Goal: Task Accomplishment & Management: Complete application form

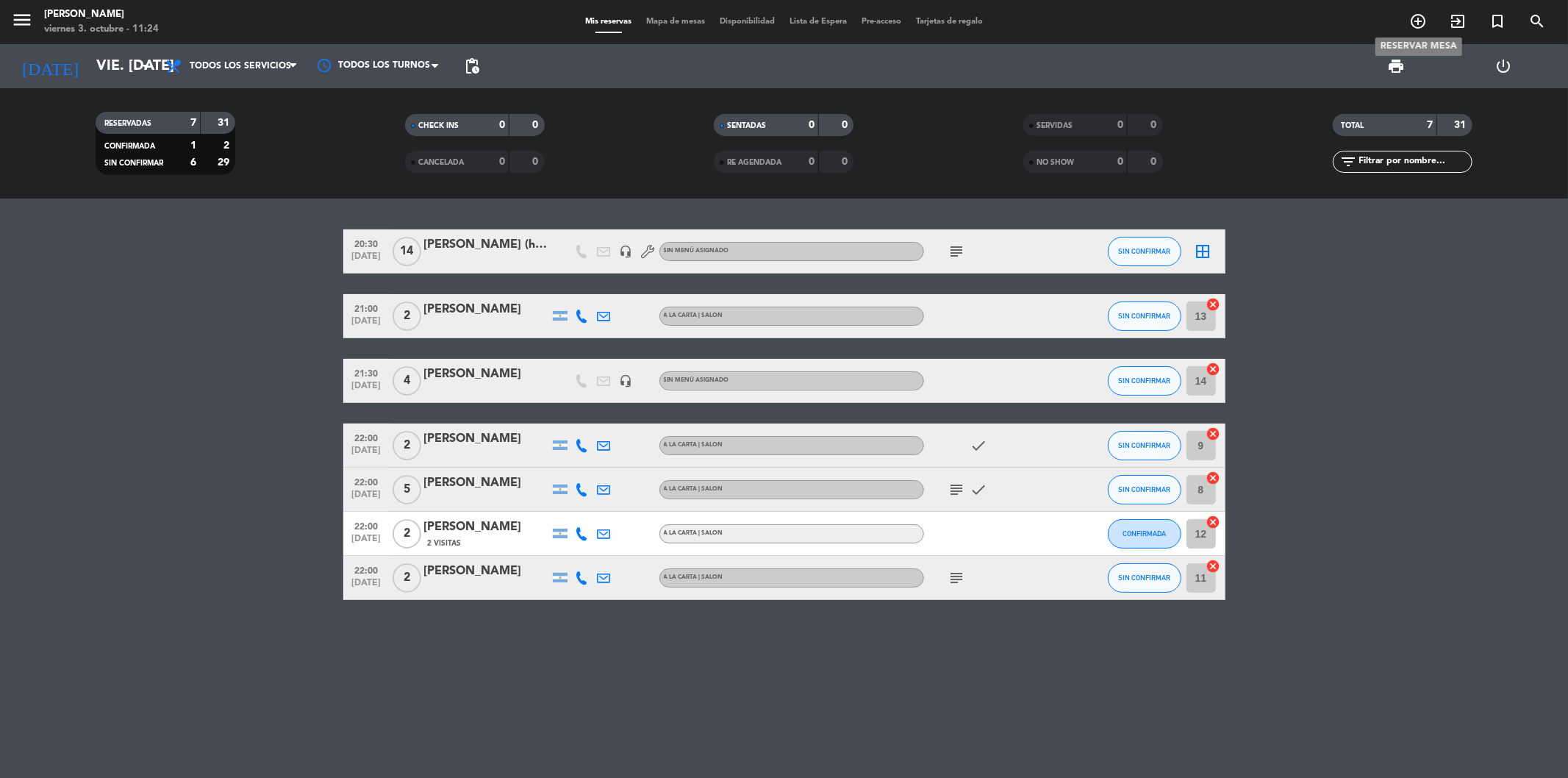
click at [1425, 17] on icon "add_circle_outline" at bounding box center [1418, 21] width 17 height 17
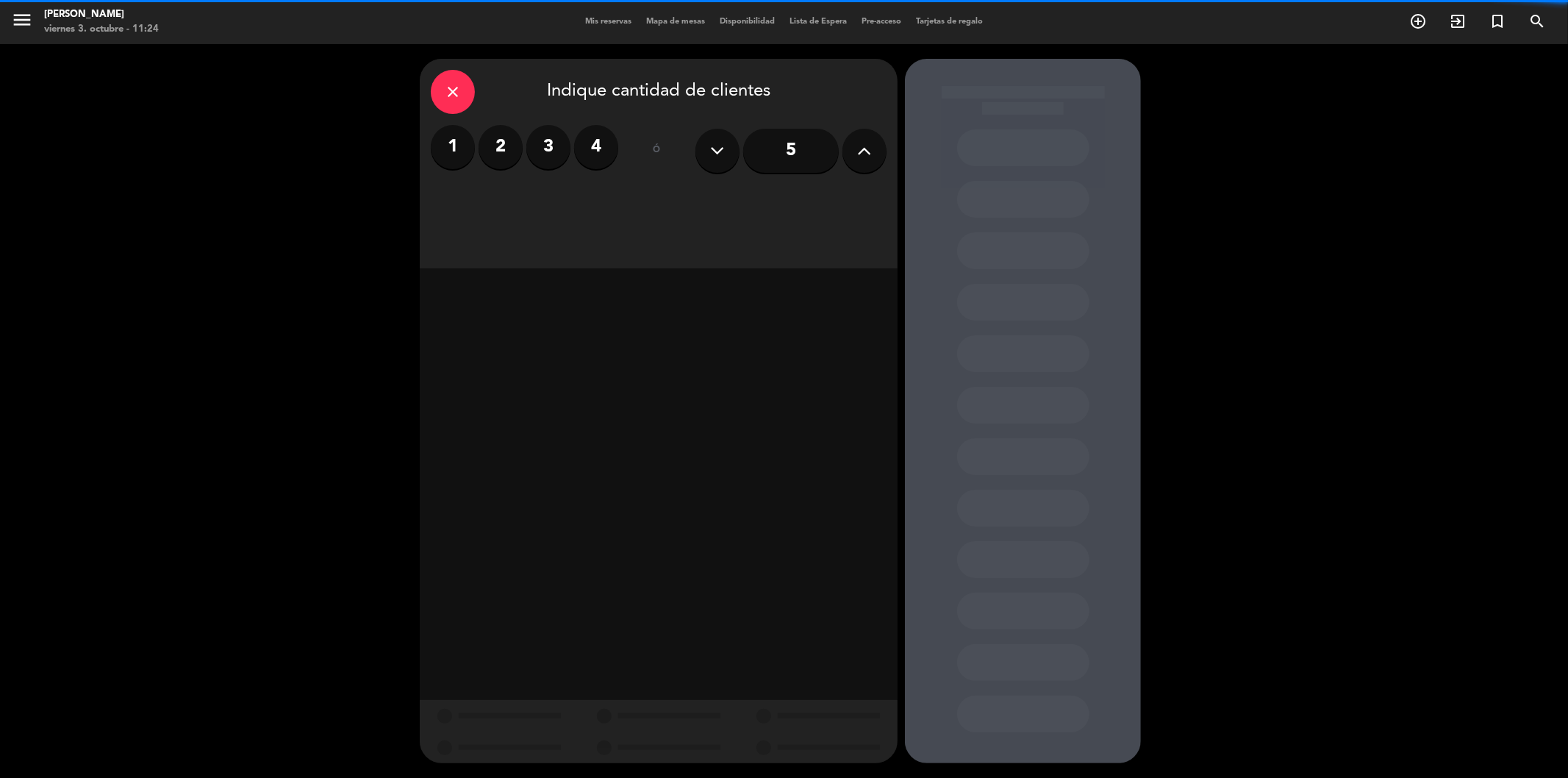
click at [606, 145] on label "4" at bounding box center [596, 147] width 44 height 44
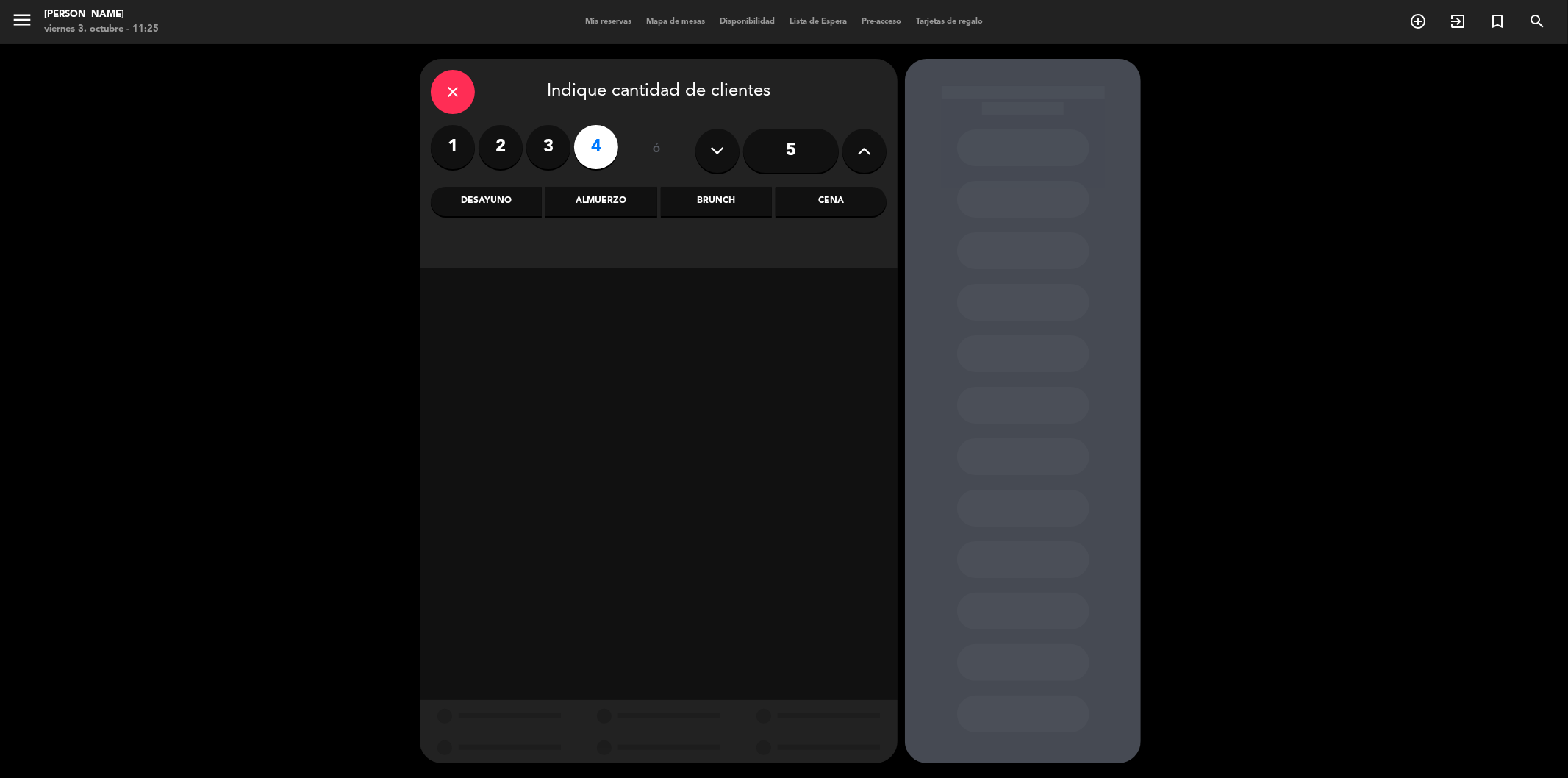
click at [806, 212] on div "Cena" at bounding box center [831, 201] width 111 height 29
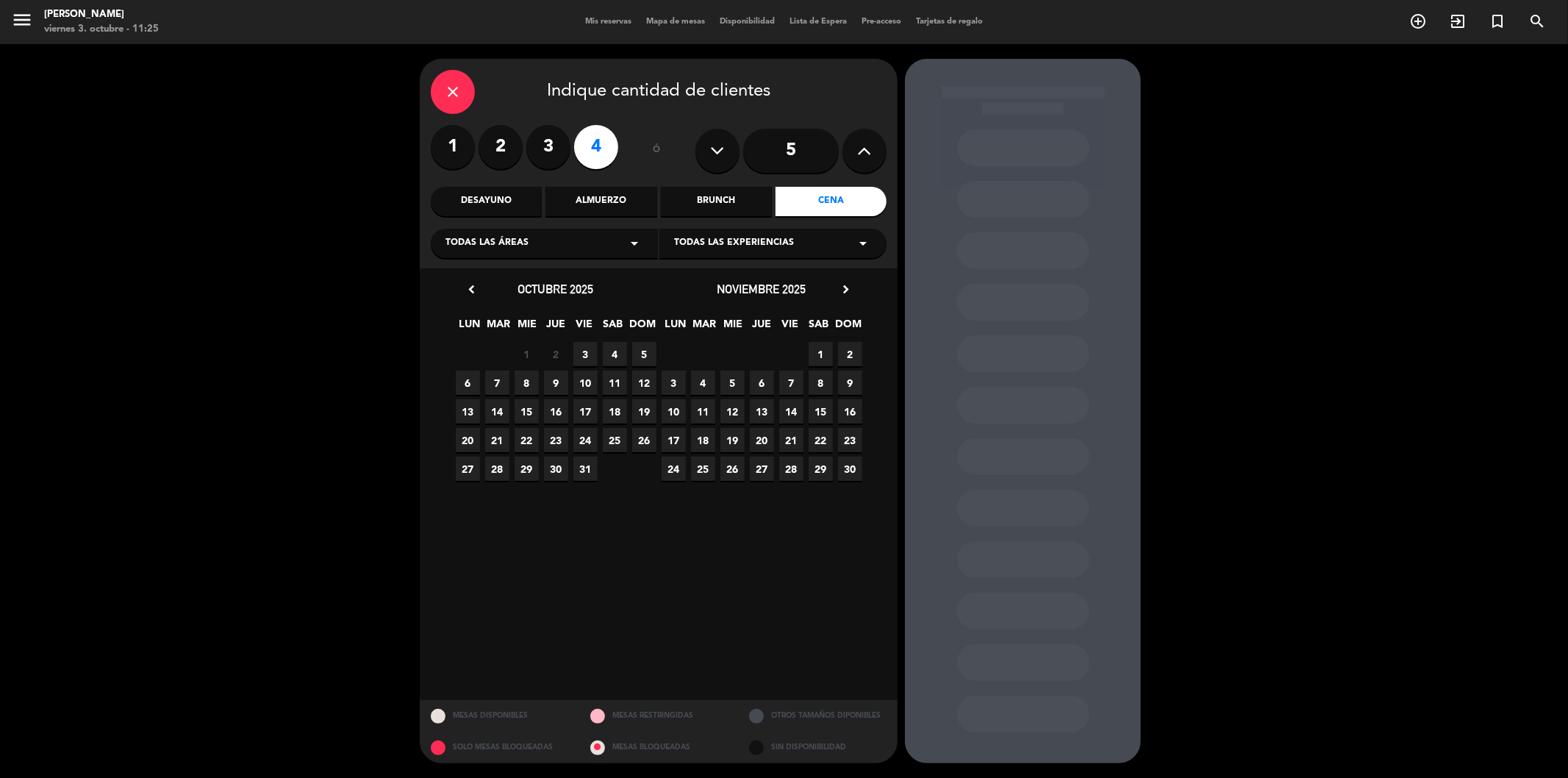
click at [586, 355] on span "3" at bounding box center [585, 354] width 24 height 24
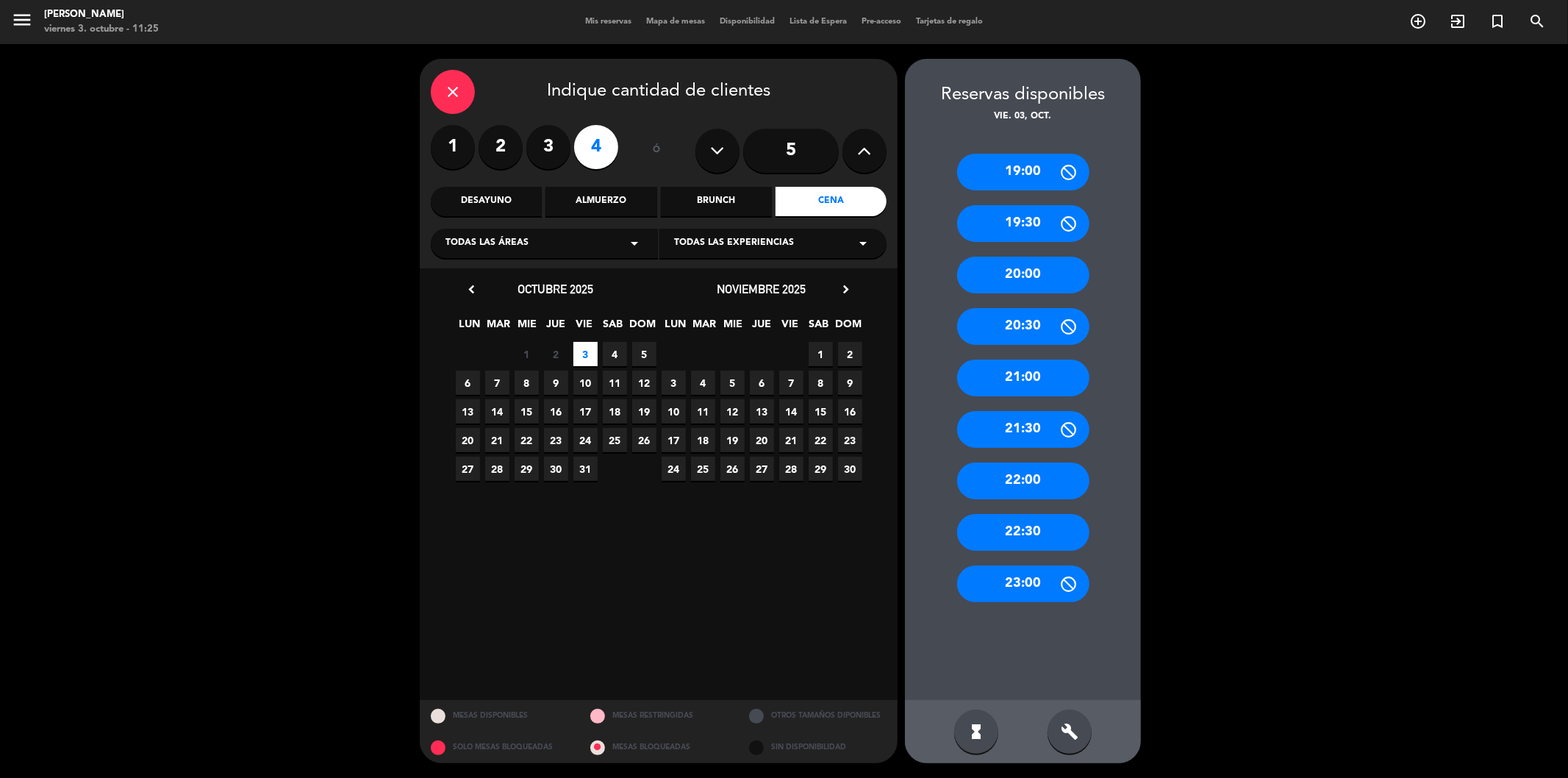
click at [1021, 484] on div "22:00" at bounding box center [1023, 481] width 133 height 37
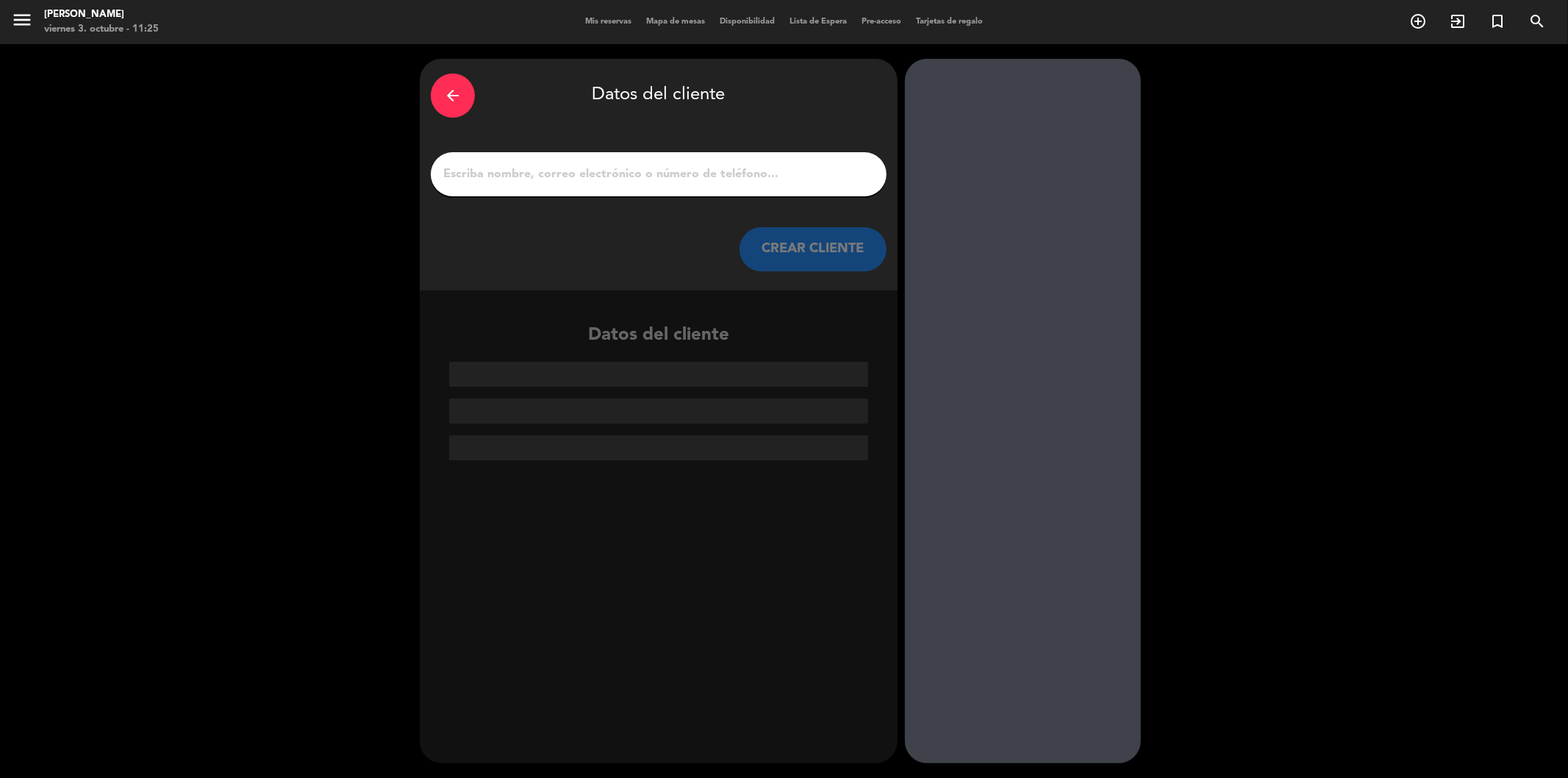
click at [540, 179] on input "1" at bounding box center [658, 175] width 433 height 21
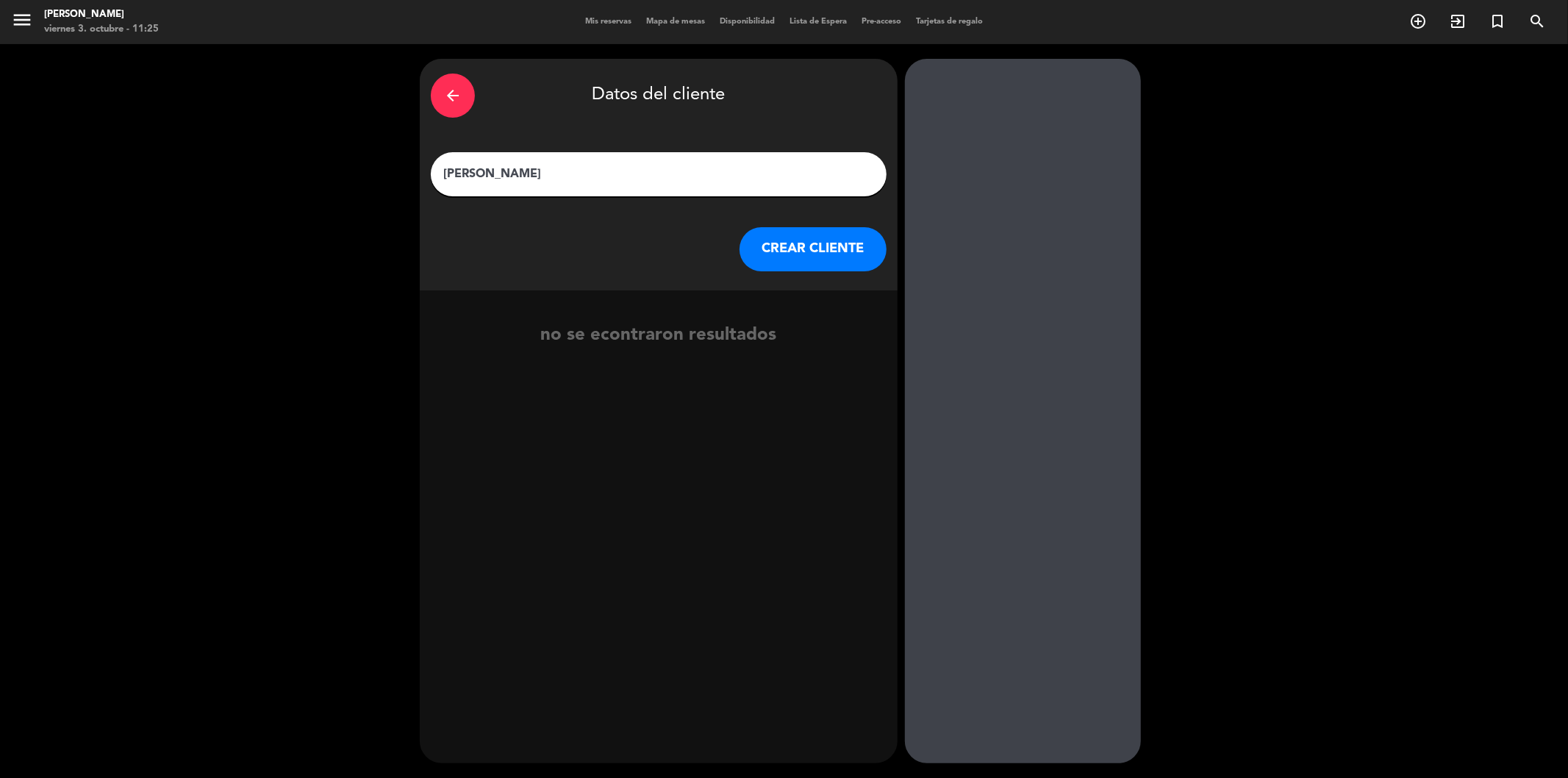
type input "[PERSON_NAME]"
click at [784, 254] on button "CREAR CLIENTE" at bounding box center [813, 250] width 147 height 44
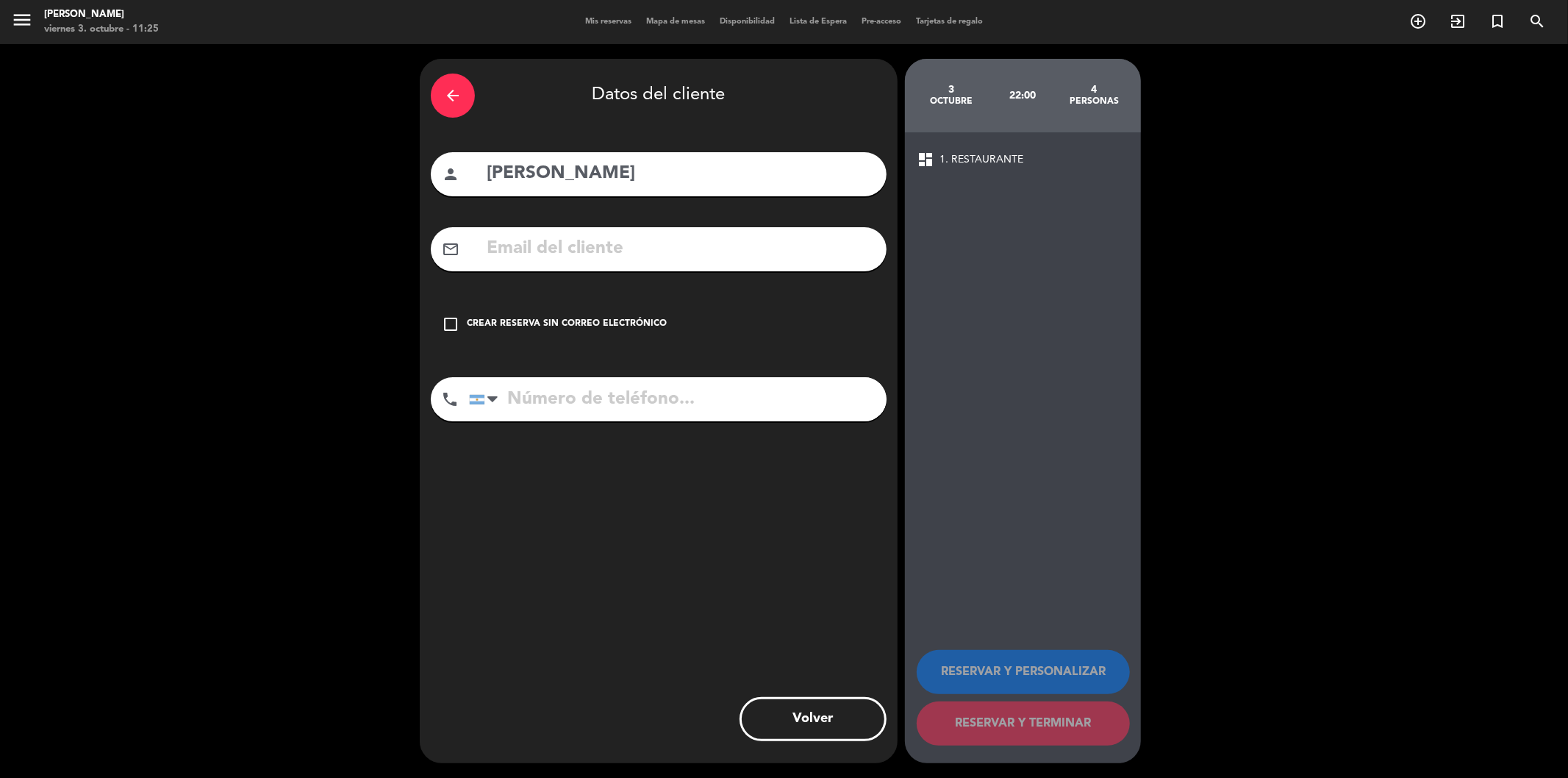
click at [458, 331] on icon "check_box_outline_blank" at bounding box center [451, 324] width 17 height 17
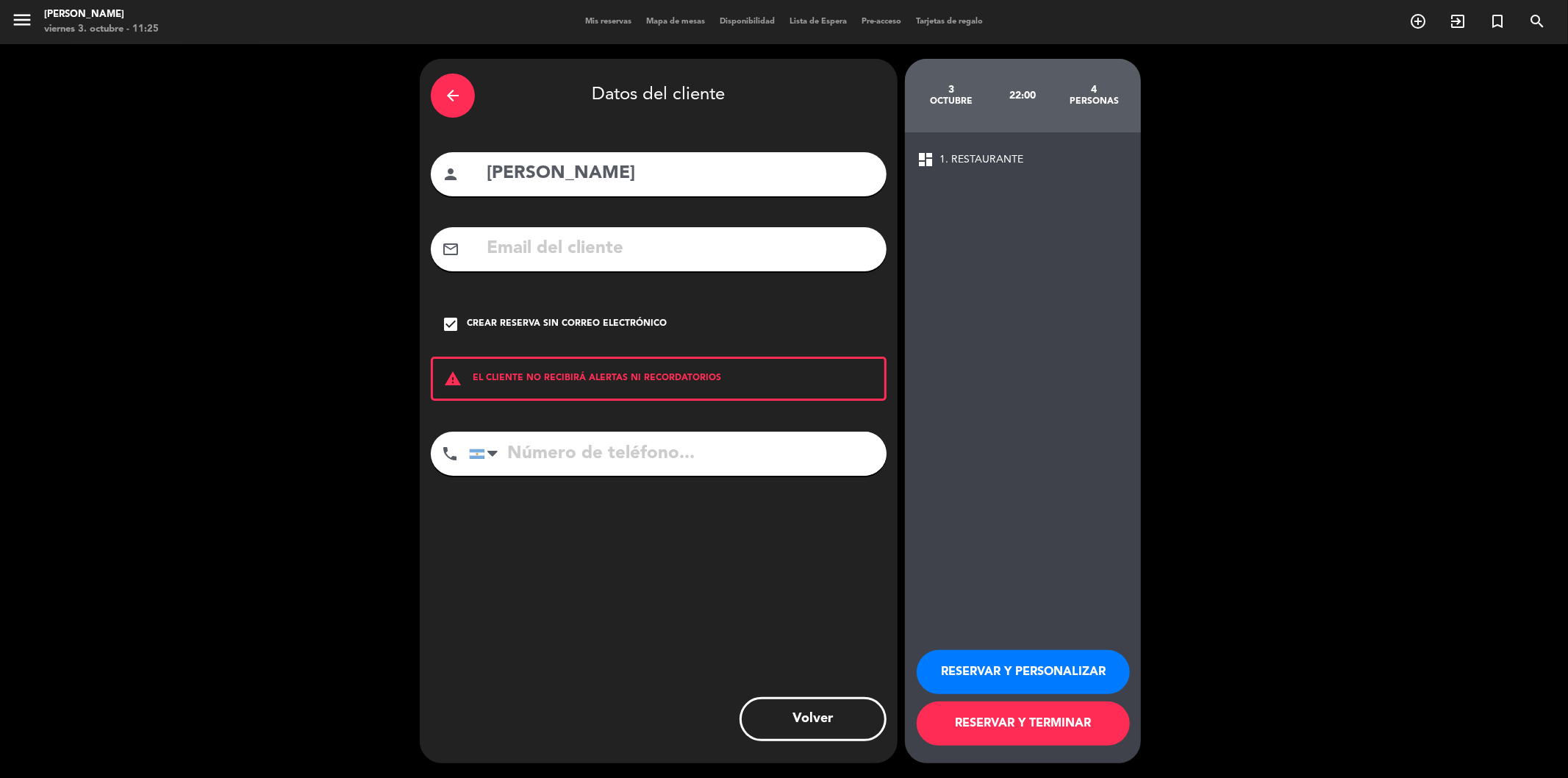
click at [1081, 721] on button "RESERVAR Y TERMINAR" at bounding box center [1023, 724] width 213 height 44
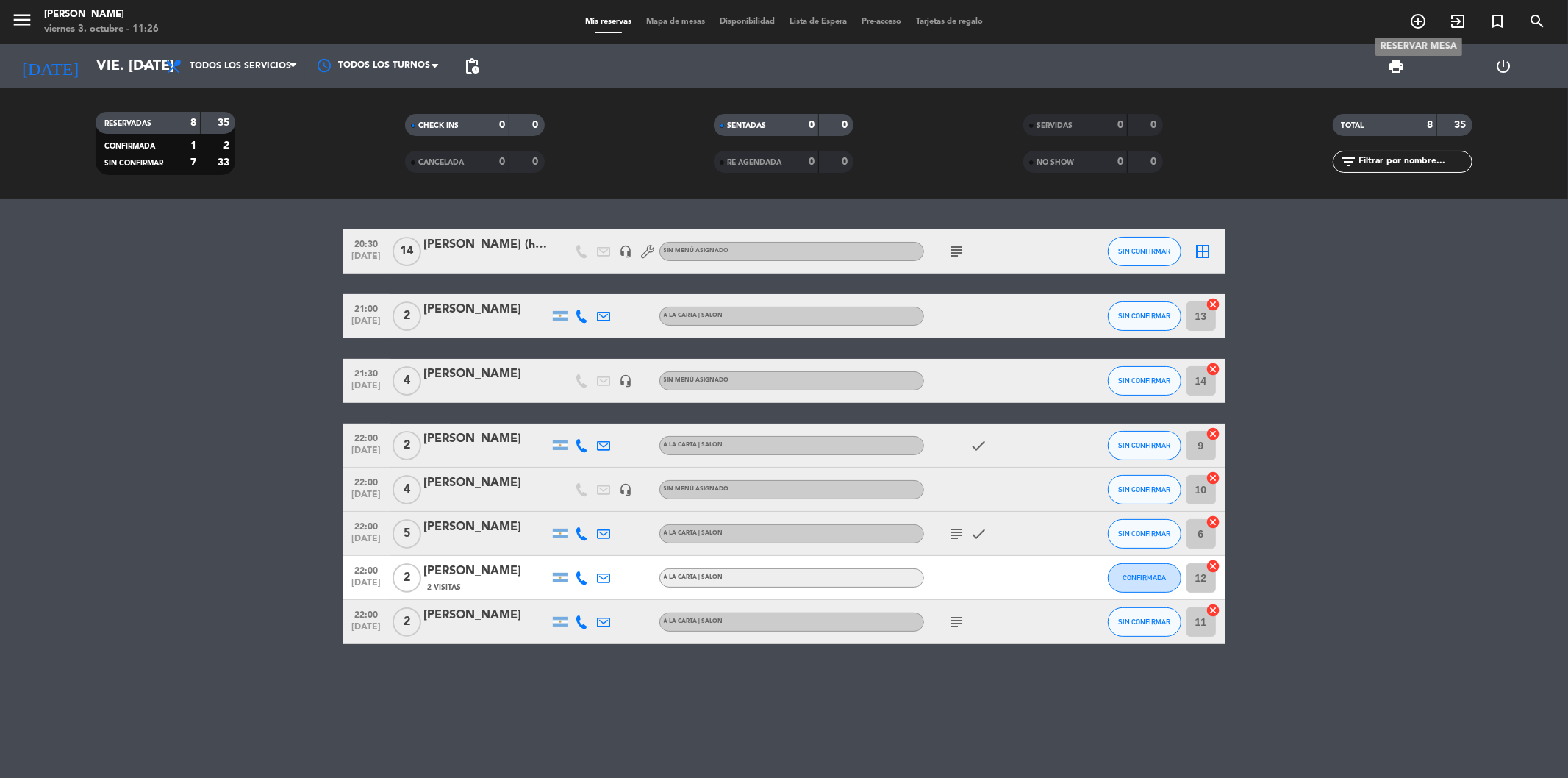
click at [1417, 17] on icon "add_circle_outline" at bounding box center [1418, 21] width 17 height 17
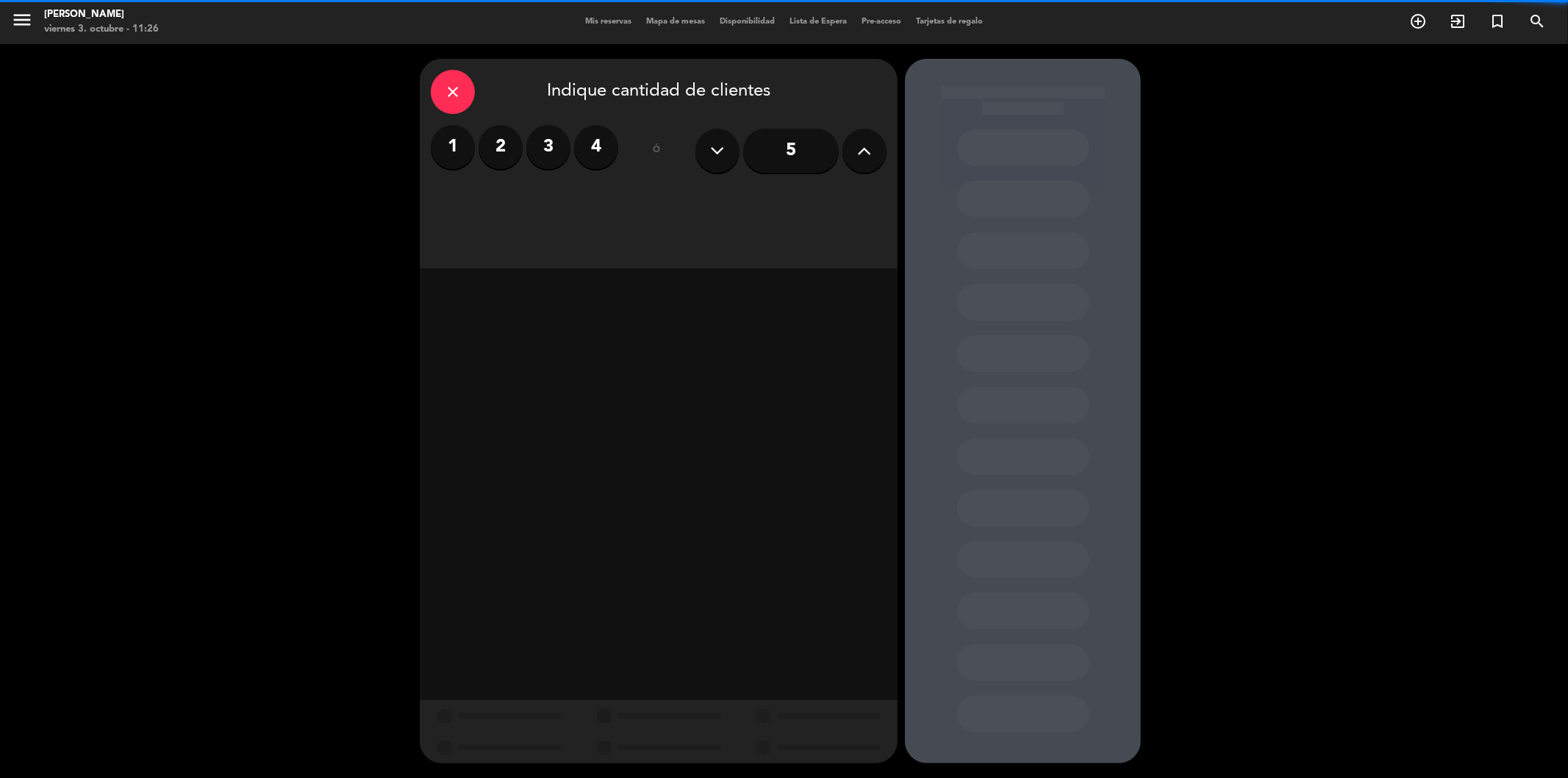
click at [590, 148] on label "4" at bounding box center [596, 147] width 44 height 44
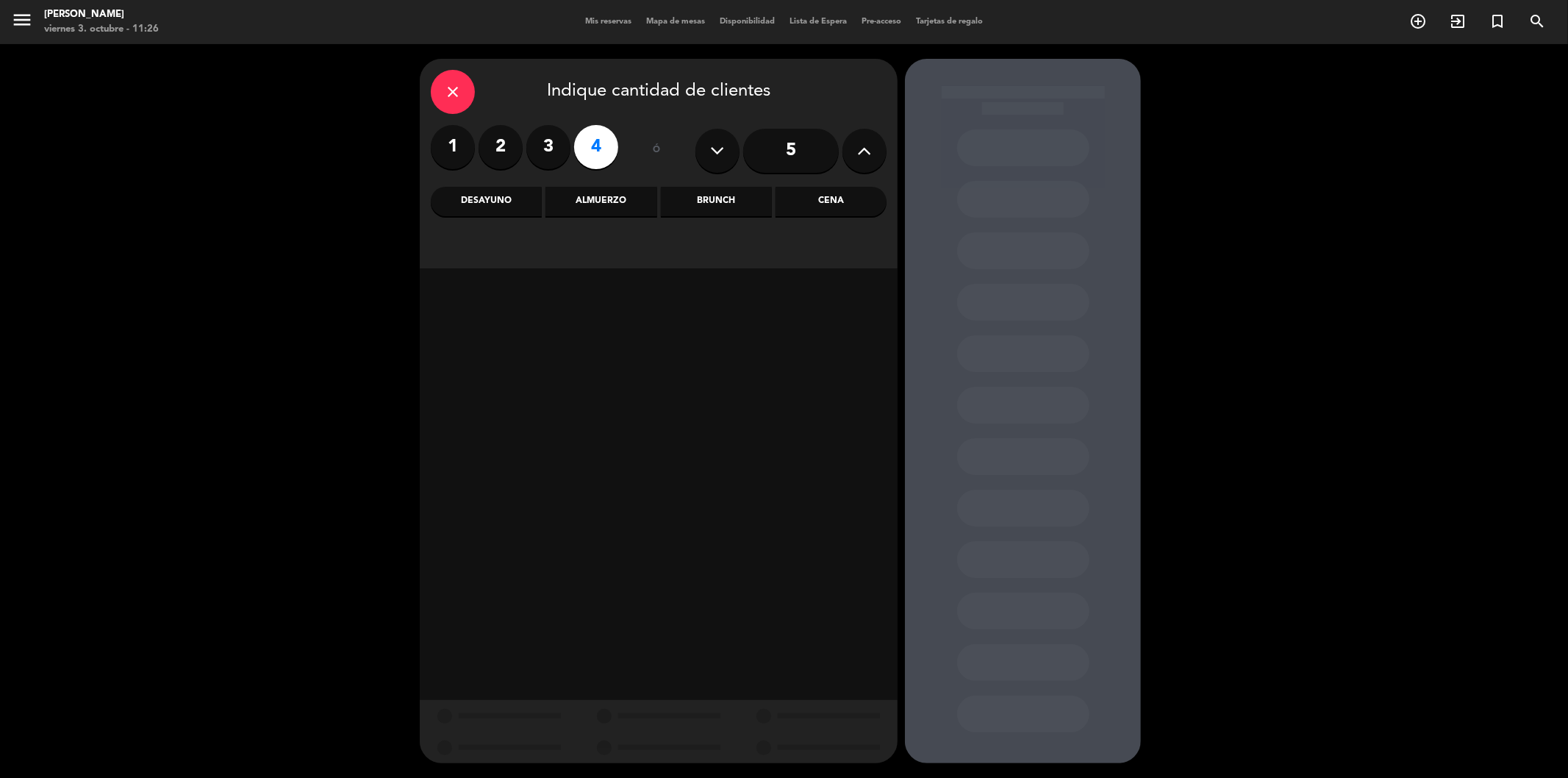
click at [835, 201] on div "Cena" at bounding box center [831, 201] width 111 height 29
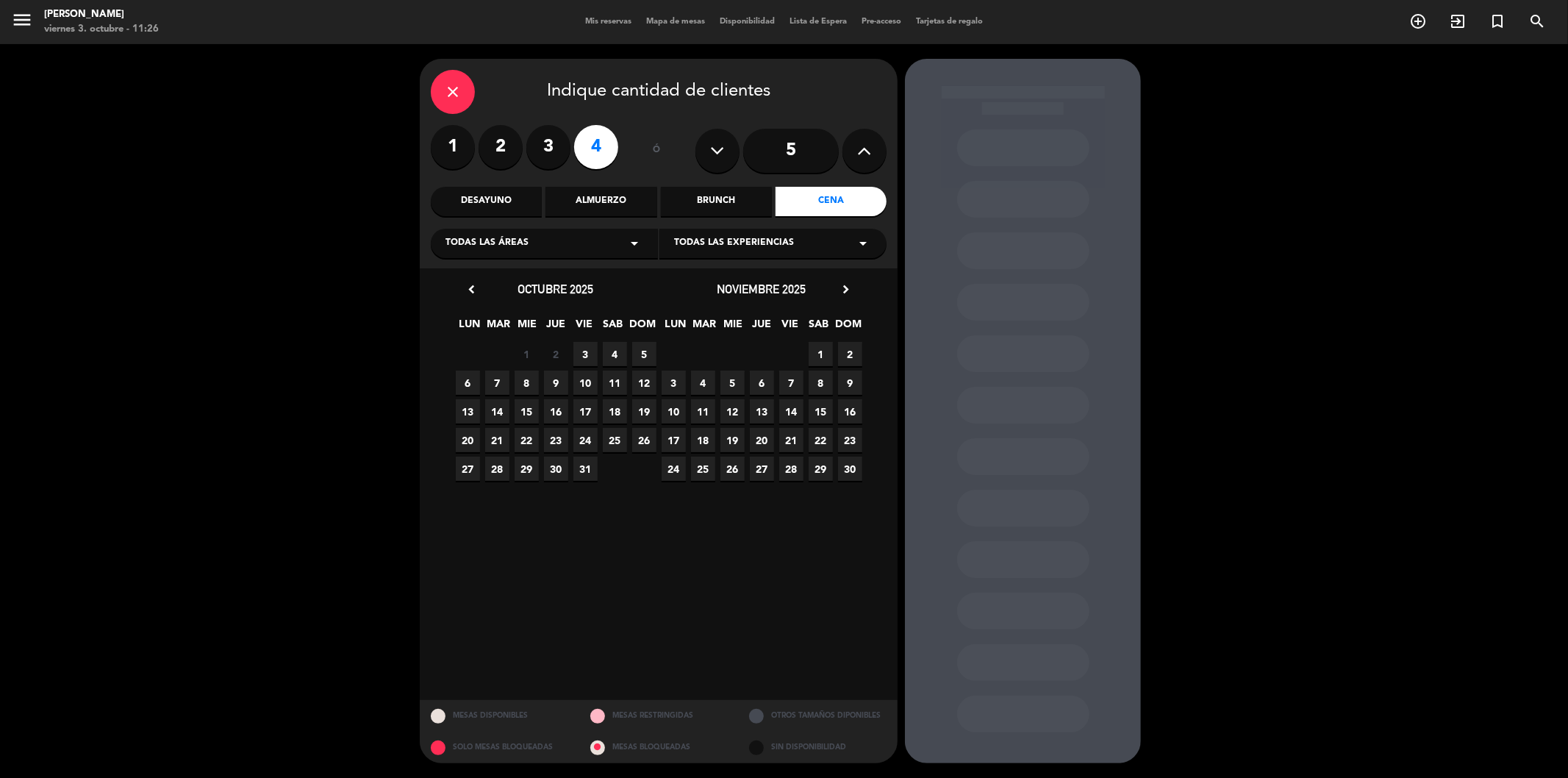
click at [583, 355] on span "3" at bounding box center [585, 354] width 24 height 24
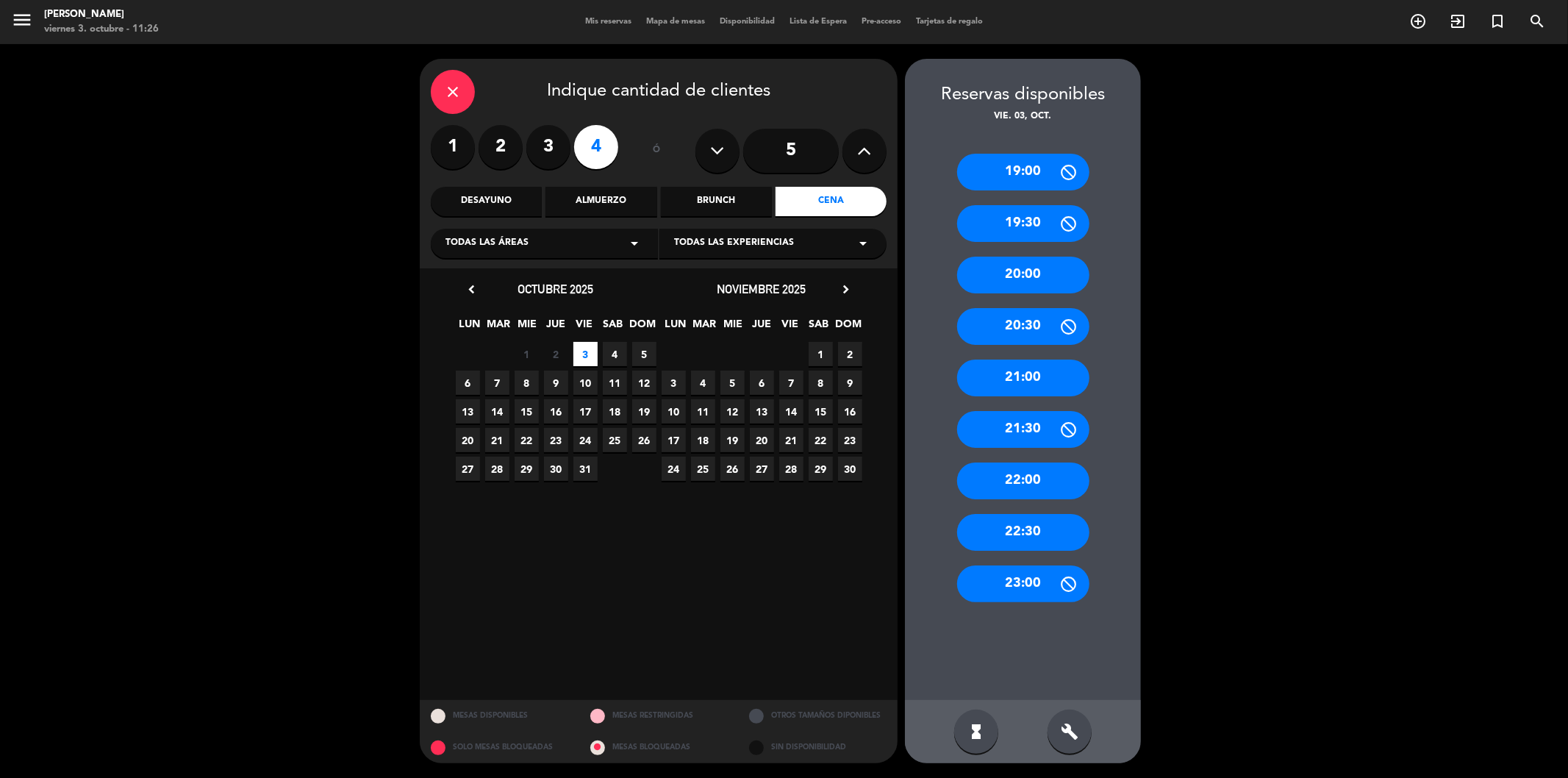
click at [1033, 385] on div "21:00" at bounding box center [1023, 378] width 133 height 37
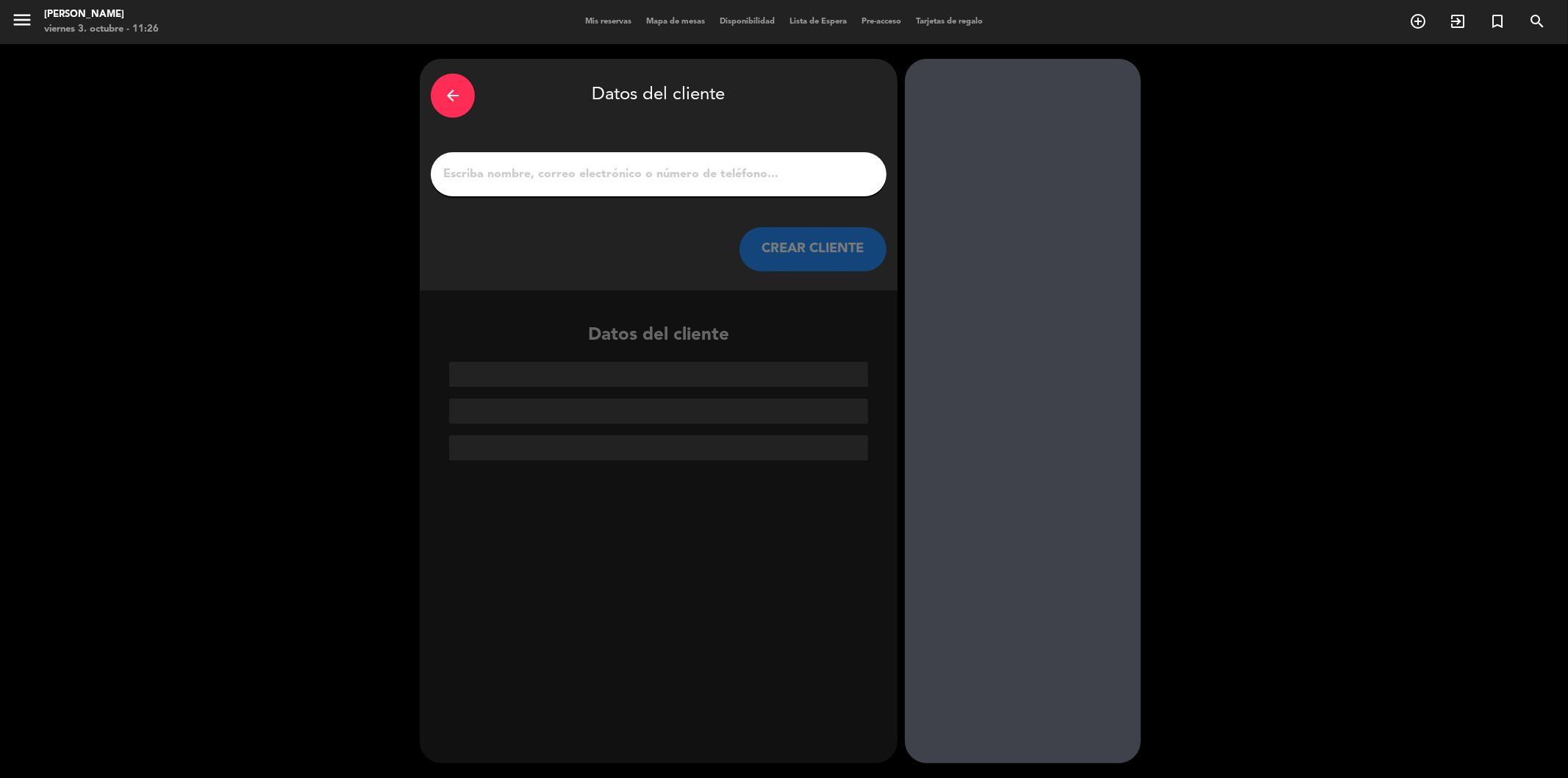
click at [707, 167] on input "1" at bounding box center [658, 175] width 433 height 21
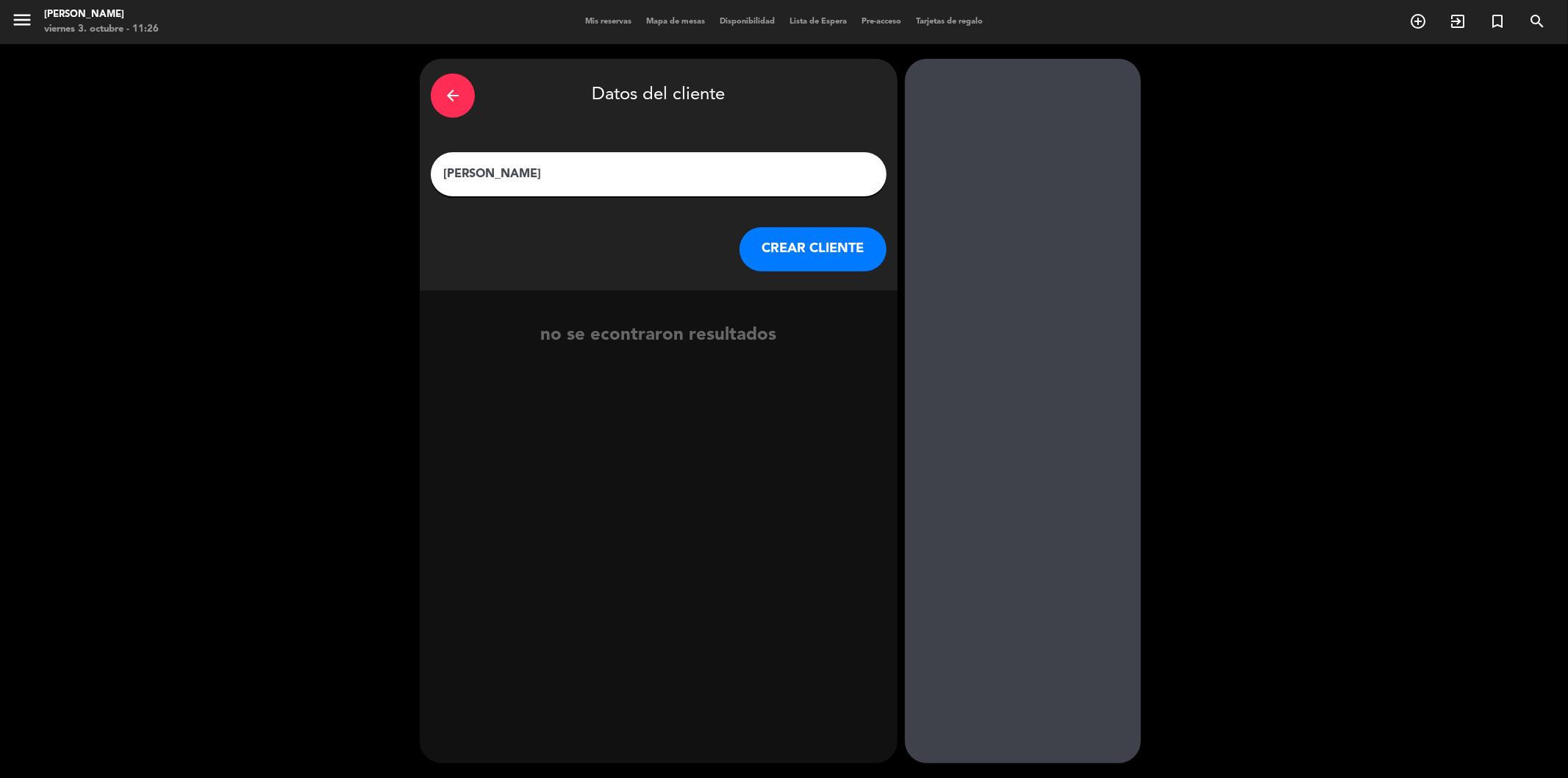
type input "[PERSON_NAME]"
click at [800, 251] on button "CREAR CLIENTE" at bounding box center [813, 250] width 147 height 44
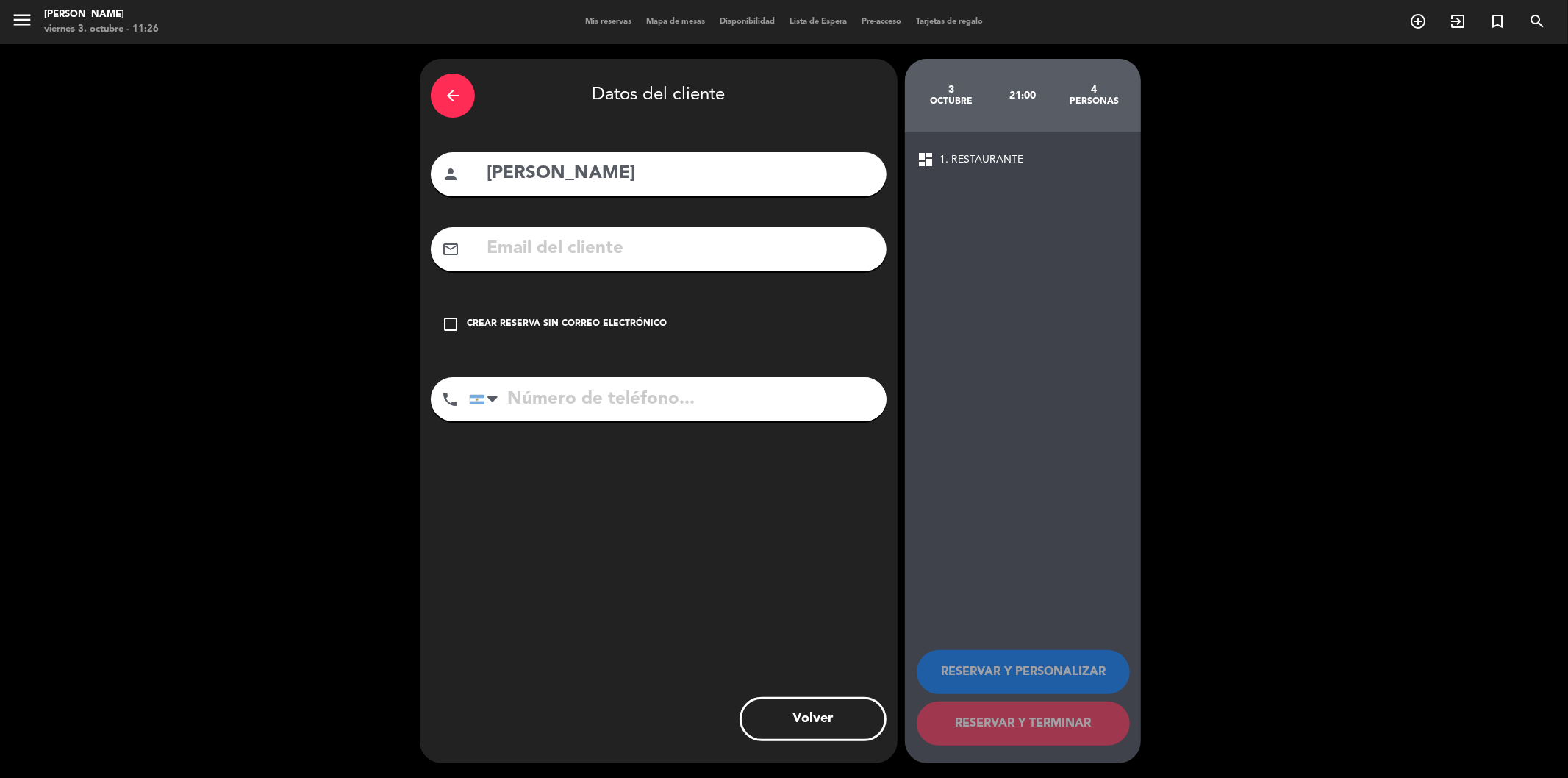
click at [486, 261] on input "text" at bounding box center [681, 249] width 390 height 30
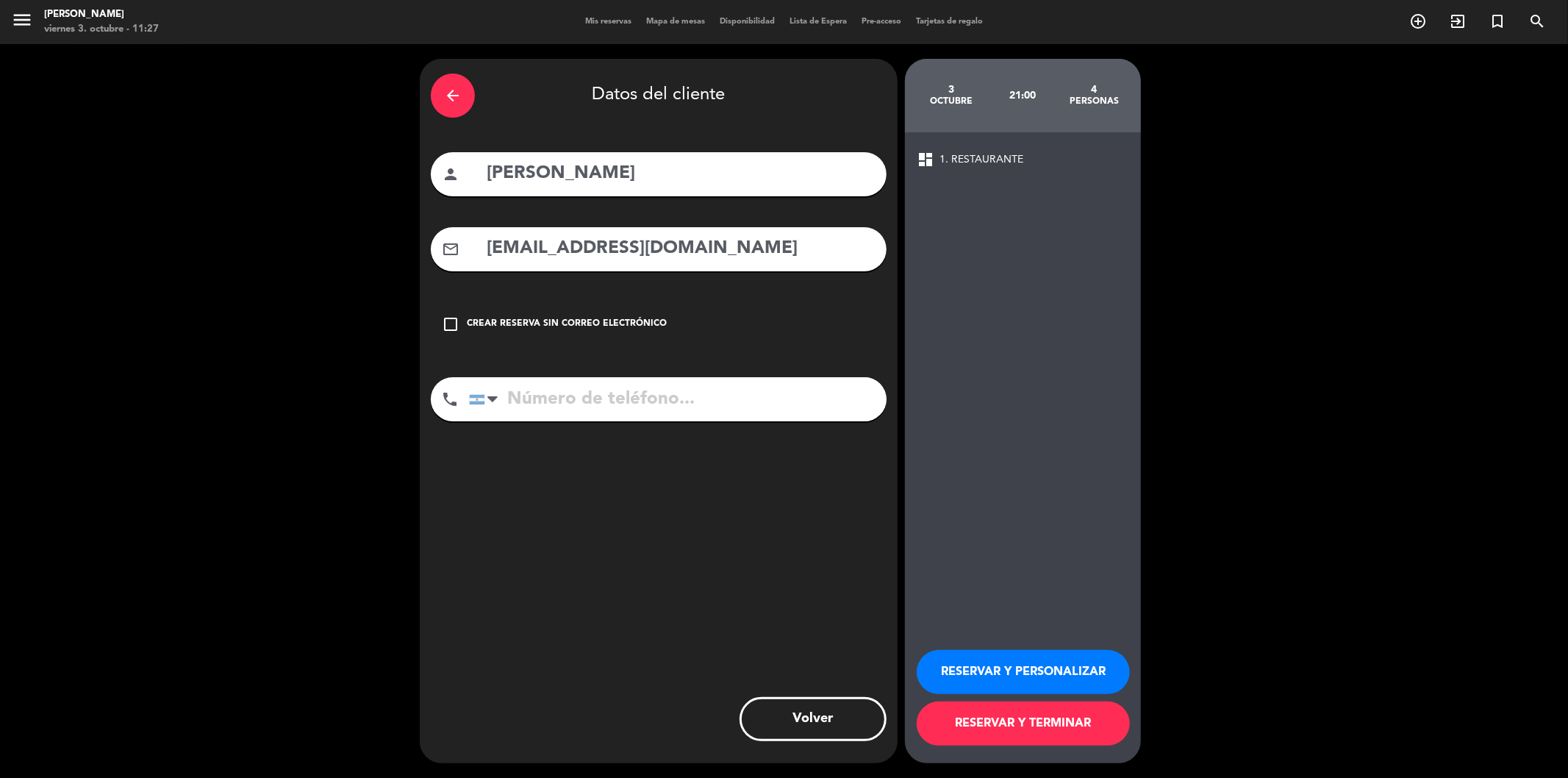
type input "[EMAIL_ADDRESS][DOMAIN_NAME]"
click at [547, 408] on input "tel" at bounding box center [677, 400] width 418 height 44
type input "1157731179"
click at [1061, 729] on button "RESERVAR Y TERMINAR" at bounding box center [1023, 724] width 213 height 44
